Goal: Task Accomplishment & Management: Manage account settings

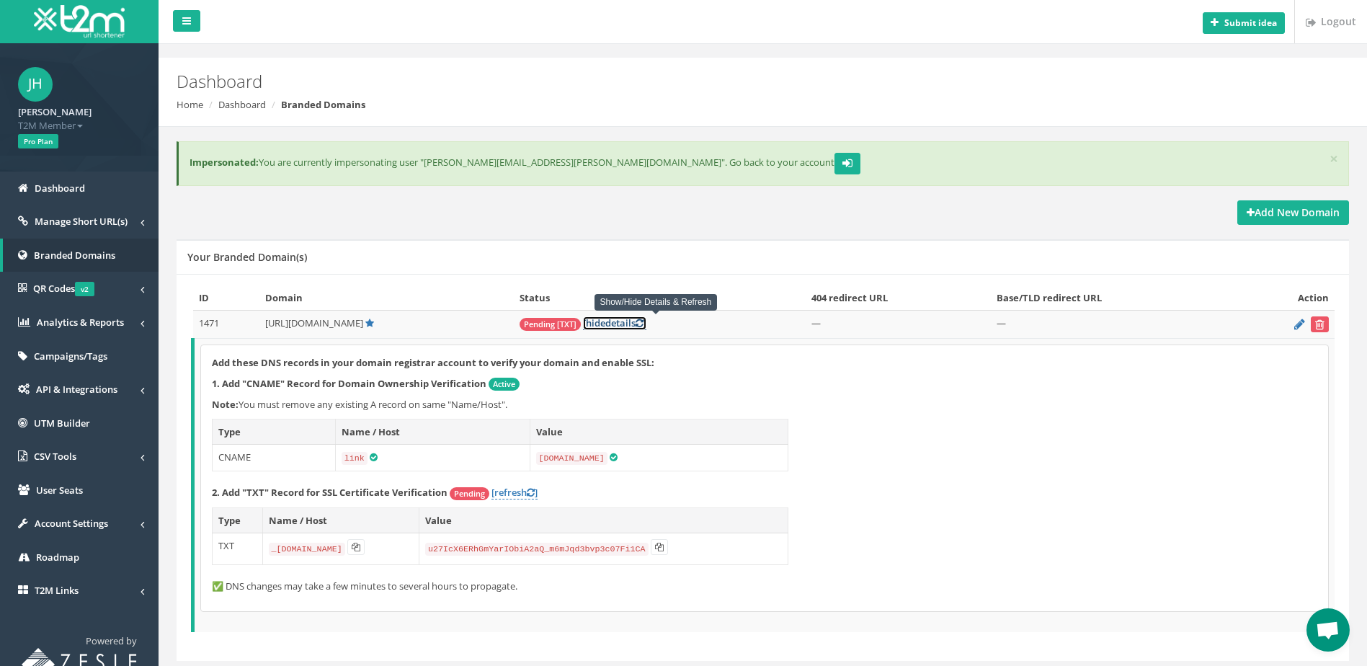
click at [646, 325] on link "[ hide details ]" at bounding box center [614, 323] width 63 height 14
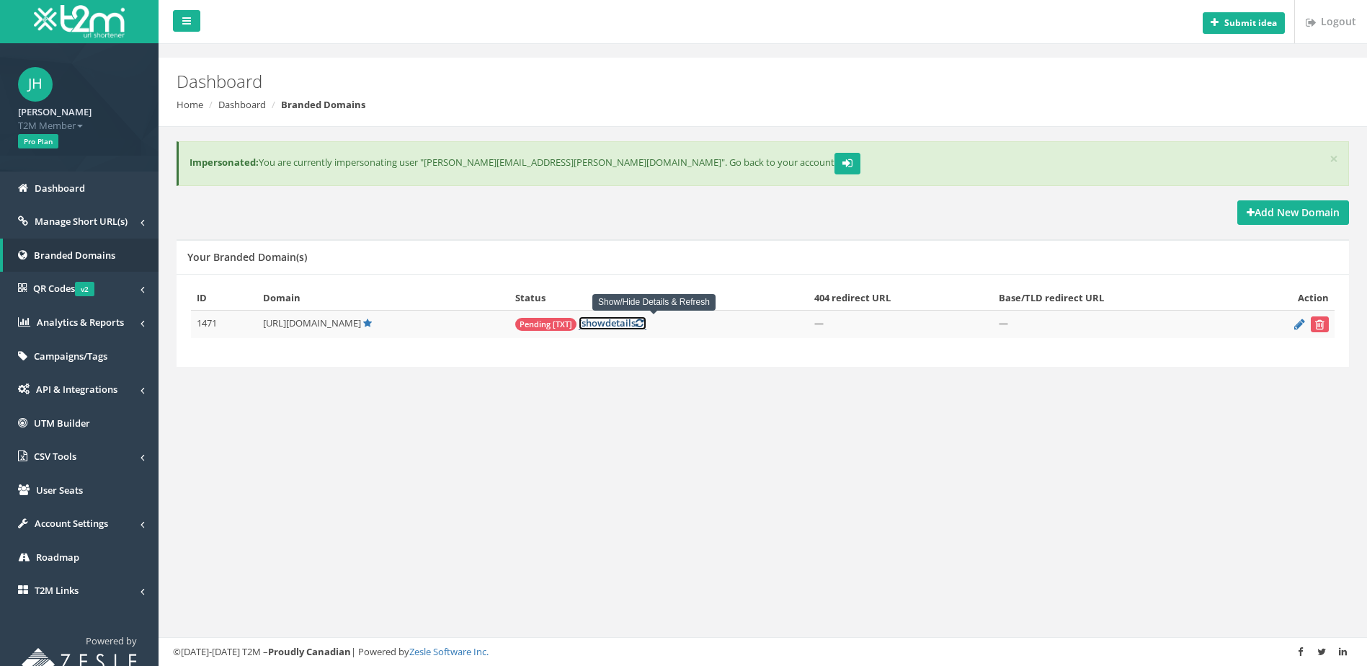
click at [646, 325] on link "[ show details ]" at bounding box center [613, 323] width 68 height 14
click at [635, 324] on link "[ show details ]" at bounding box center [601, 323] width 68 height 14
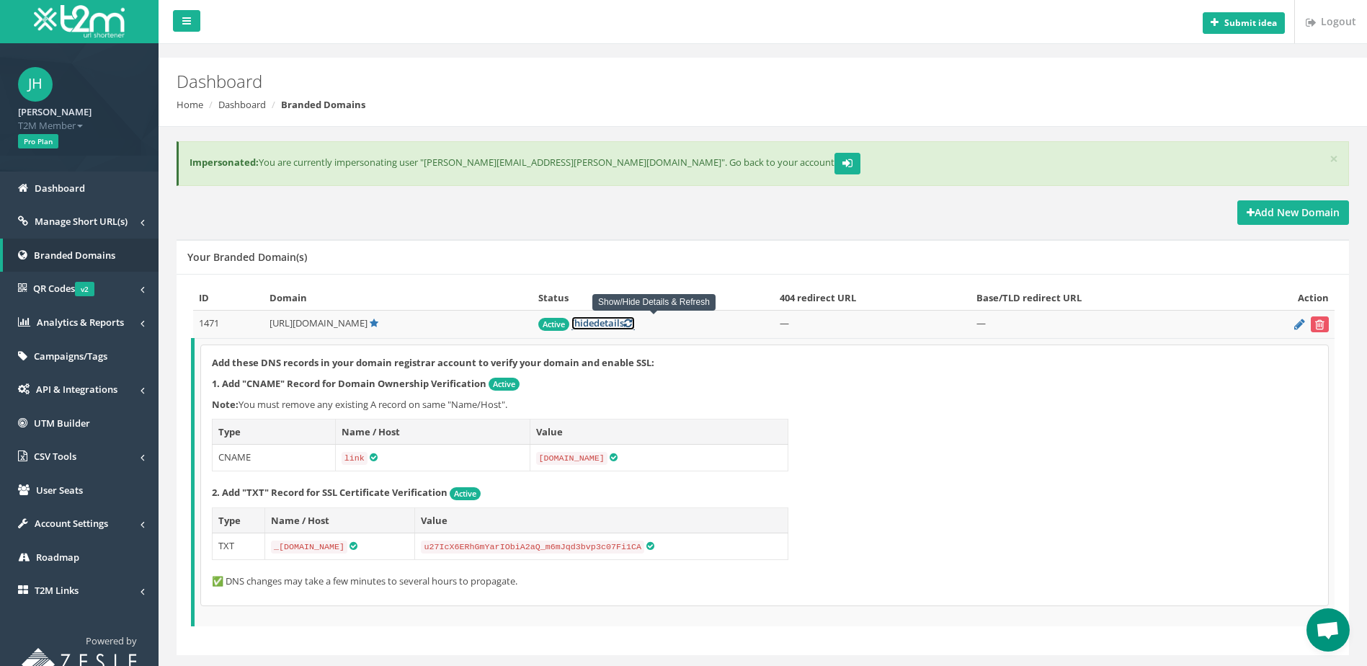
click at [635, 324] on link "[ hide details ]" at bounding box center [603, 323] width 63 height 14
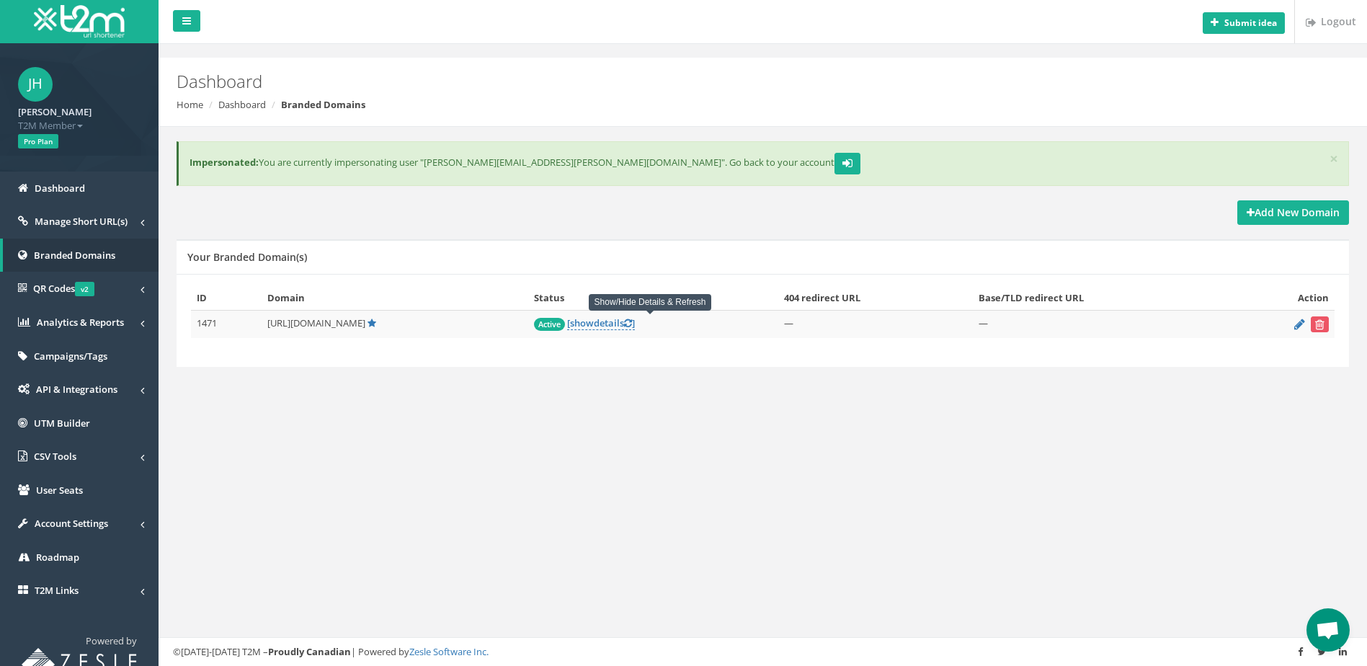
click at [629, 99] on ol "Home Dashboard Branded Domains" at bounding box center [664, 105] width 974 height 14
click at [635, 321] on link "[ show details ]" at bounding box center [601, 323] width 68 height 14
